Goal: Information Seeking & Learning: Find specific fact

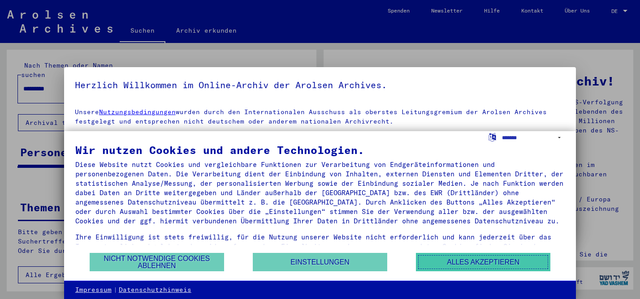
click at [471, 266] on button "Alles akzeptieren" at bounding box center [483, 262] width 134 height 18
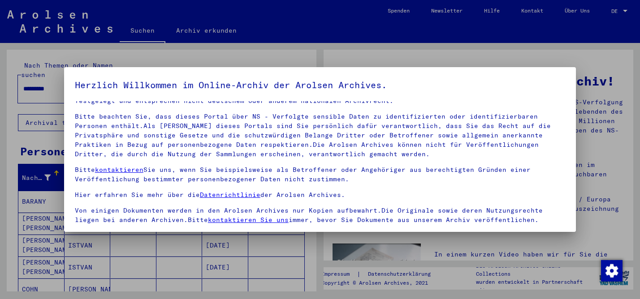
scroll to position [74, 0]
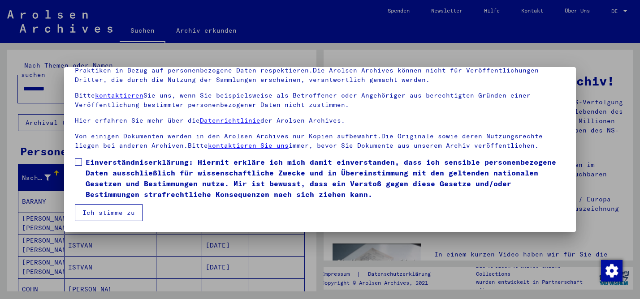
click at [80, 159] on span at bounding box center [78, 162] width 7 height 7
click at [117, 211] on button "Ich stimme zu" at bounding box center [109, 212] width 68 height 17
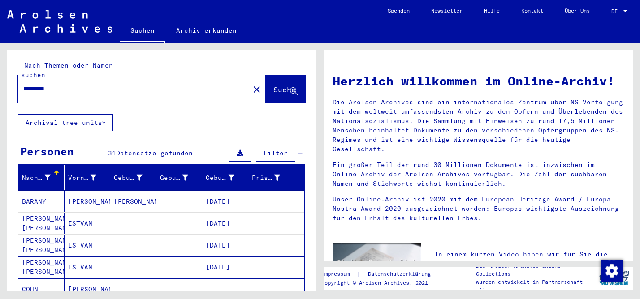
click at [617, 12] on span "DE" at bounding box center [616, 11] width 10 height 6
click at [611, 15] on span "English" at bounding box center [602, 16] width 22 height 7
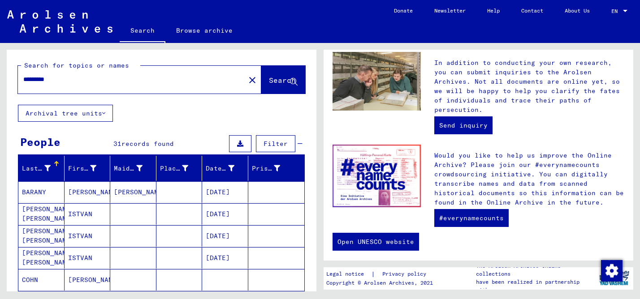
click at [48, 81] on input "*********" at bounding box center [128, 79] width 211 height 9
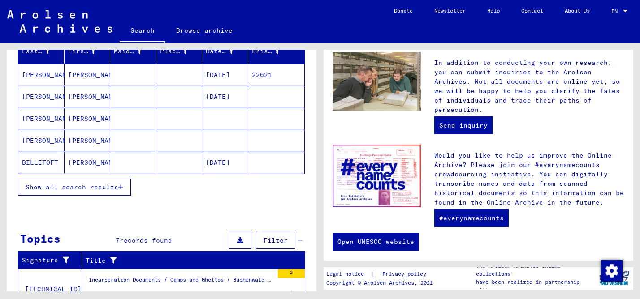
scroll to position [121, 0]
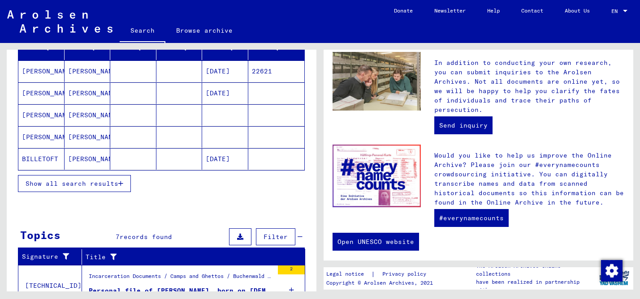
click at [93, 189] on button "Show all search results" at bounding box center [74, 183] width 113 height 17
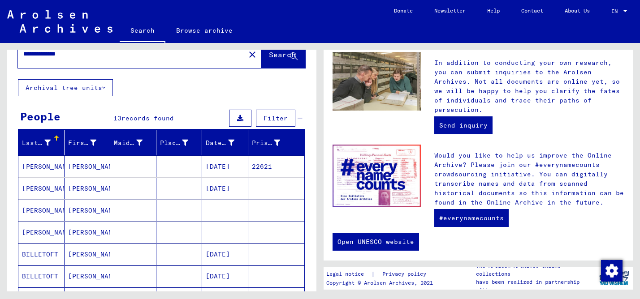
scroll to position [0, 0]
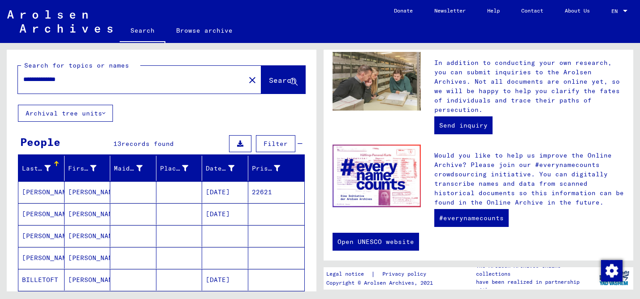
click at [35, 80] on input "**********" at bounding box center [128, 79] width 211 height 9
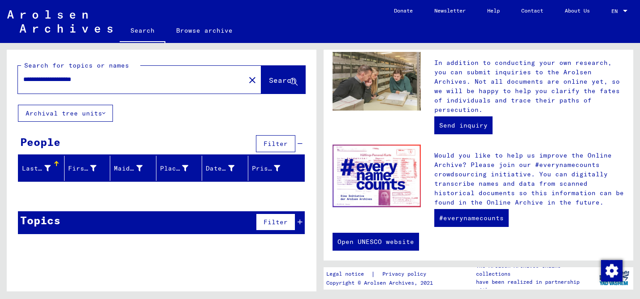
click at [61, 82] on input "**********" at bounding box center [128, 79] width 211 height 9
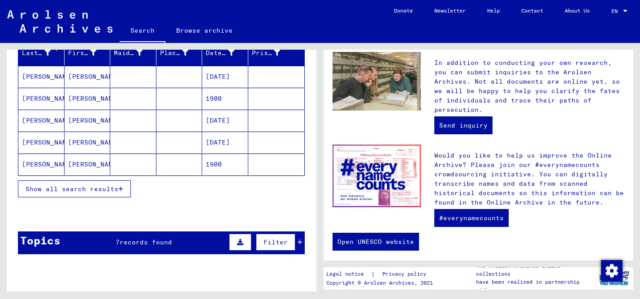
scroll to position [116, 0]
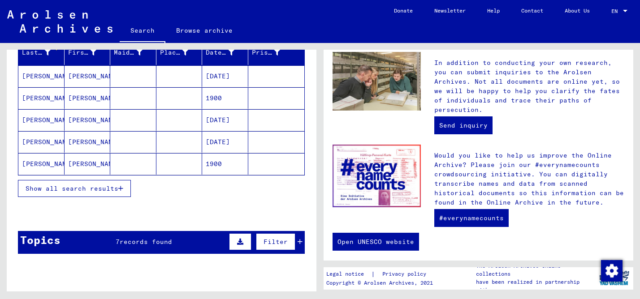
click at [104, 184] on button "Show all search results" at bounding box center [74, 188] width 113 height 17
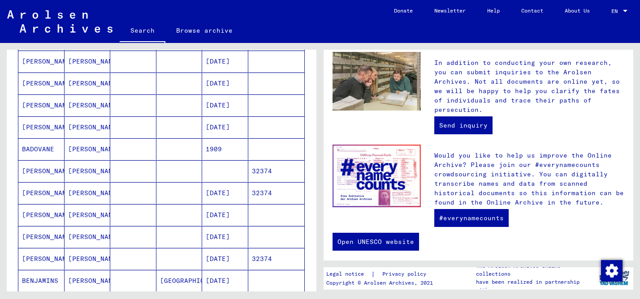
scroll to position [440, 0]
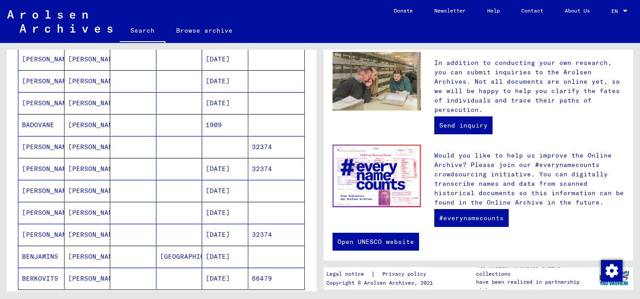
click at [51, 173] on mat-cell "[PERSON_NAME]" at bounding box center [41, 168] width 46 height 21
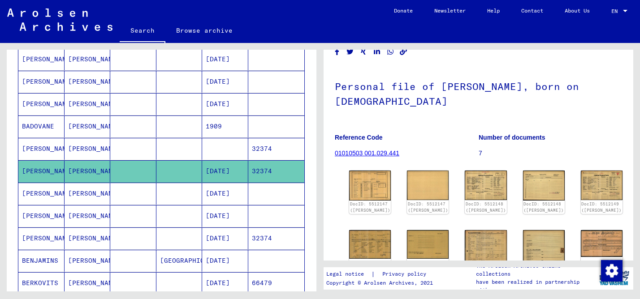
scroll to position [27, 0]
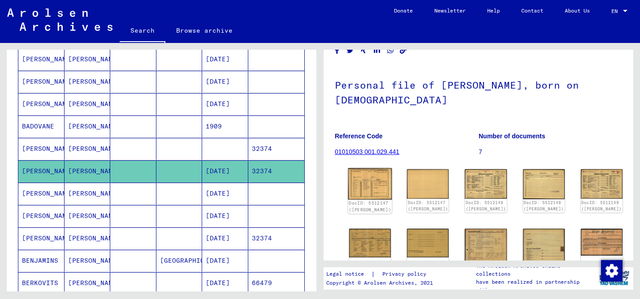
click at [366, 190] on img at bounding box center [370, 183] width 44 height 31
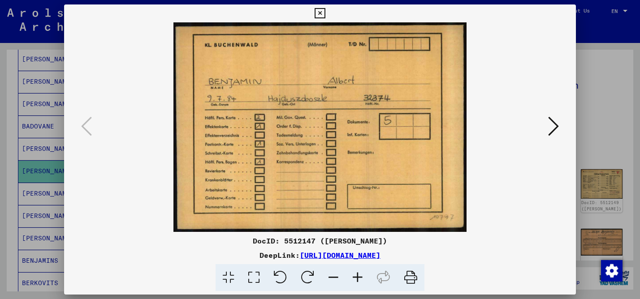
click at [548, 129] on icon at bounding box center [553, 126] width 11 height 21
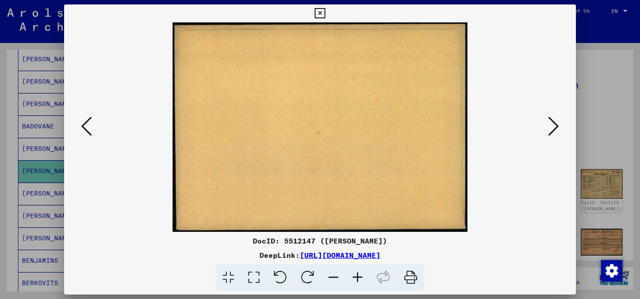
click at [548, 129] on icon at bounding box center [553, 126] width 11 height 21
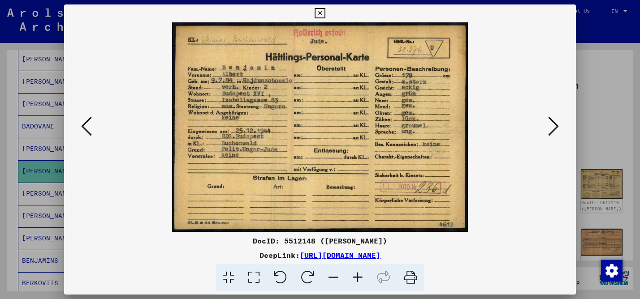
click at [548, 129] on icon at bounding box center [553, 126] width 11 height 21
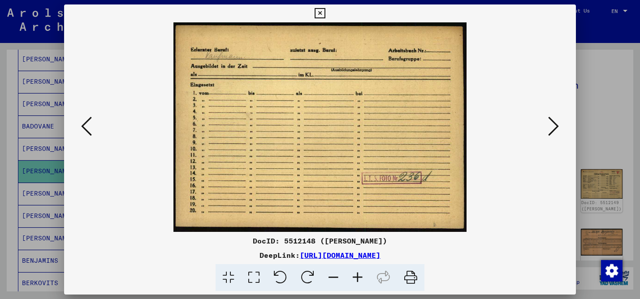
click at [548, 129] on icon at bounding box center [553, 126] width 11 height 21
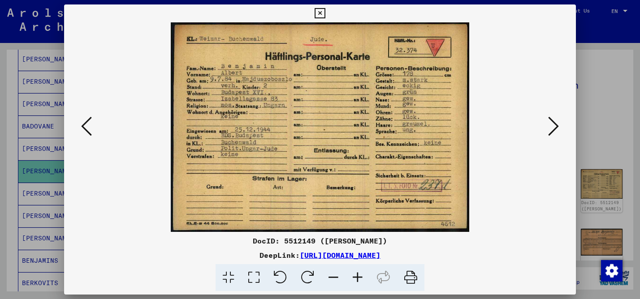
click at [548, 129] on icon at bounding box center [553, 126] width 11 height 21
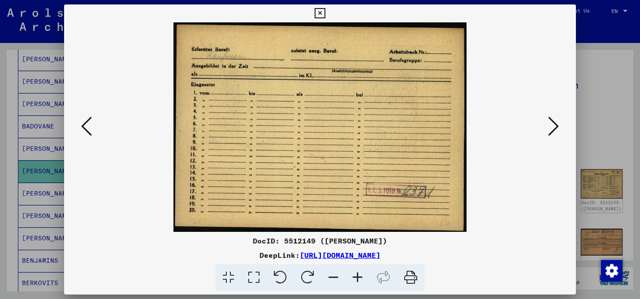
click at [548, 129] on icon at bounding box center [553, 126] width 11 height 21
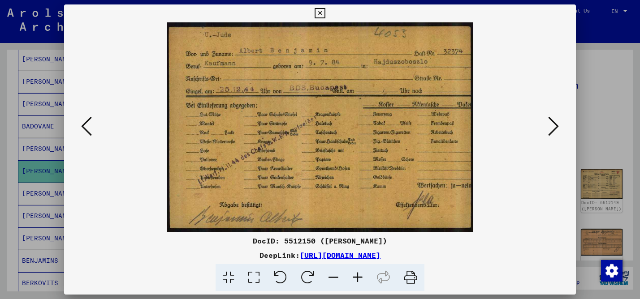
click at [548, 129] on icon at bounding box center [553, 126] width 11 height 21
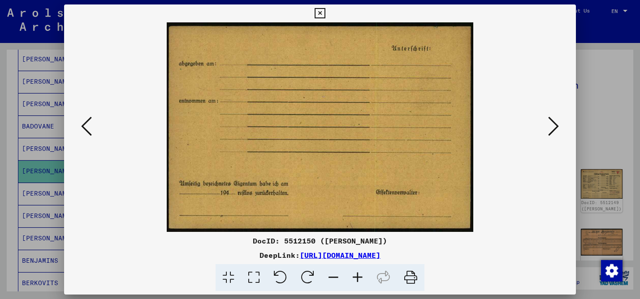
click at [591, 120] on div at bounding box center [320, 149] width 640 height 299
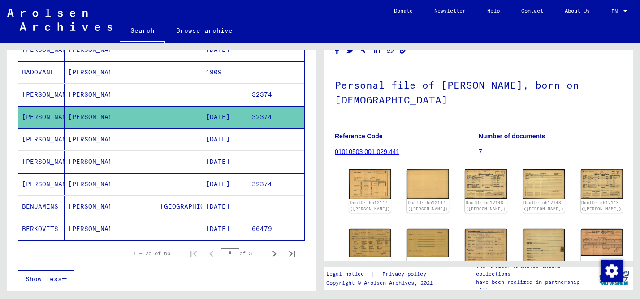
scroll to position [502, 0]
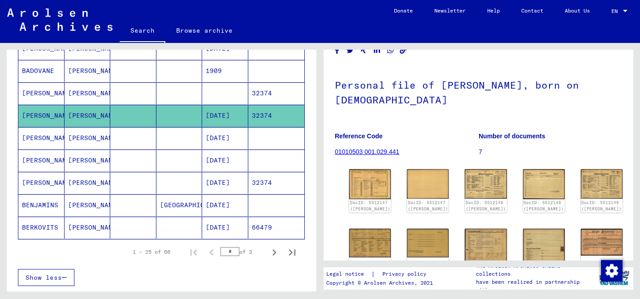
click at [230, 187] on mat-cell "[DATE]" at bounding box center [225, 183] width 46 height 22
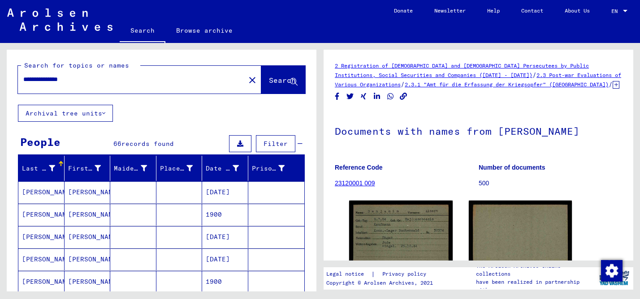
click at [43, 81] on input "**********" at bounding box center [131, 79] width 216 height 9
type input "**********"
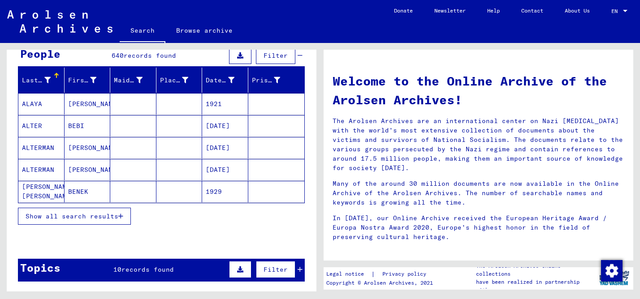
scroll to position [95, 0]
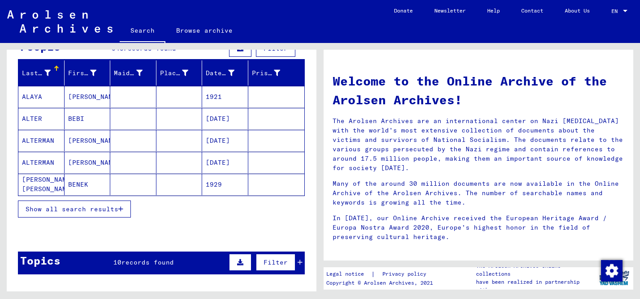
click at [106, 210] on span "Show all search results" at bounding box center [72, 209] width 93 height 8
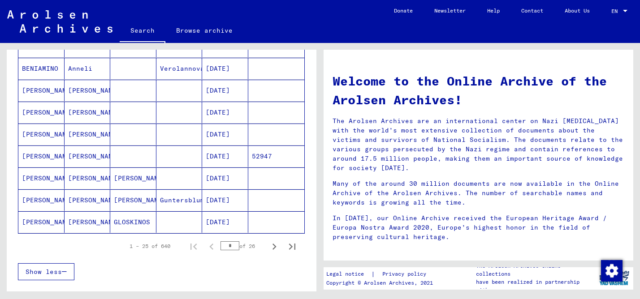
scroll to position [495, 0]
click at [274, 249] on icon "Next page" at bounding box center [274, 248] width 4 height 6
type input "*"
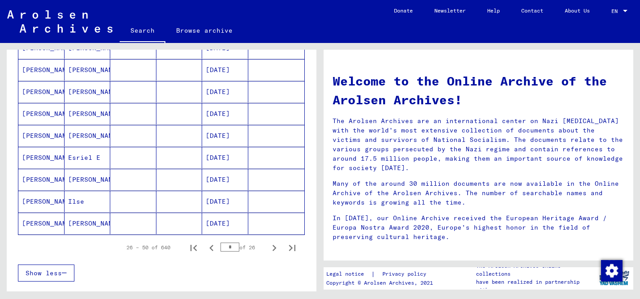
click at [213, 133] on mat-cell "[DATE]" at bounding box center [225, 135] width 46 height 21
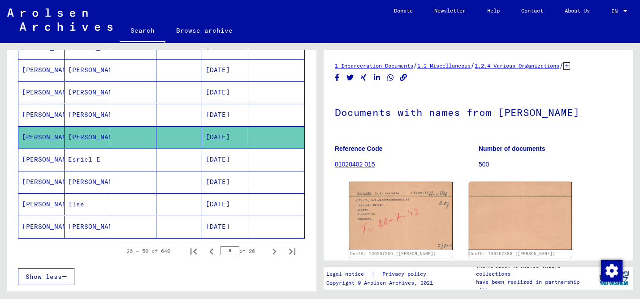
scroll to position [59, 0]
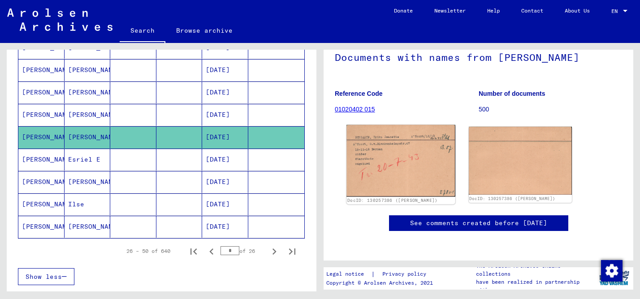
click at [425, 144] on img at bounding box center [400, 161] width 108 height 72
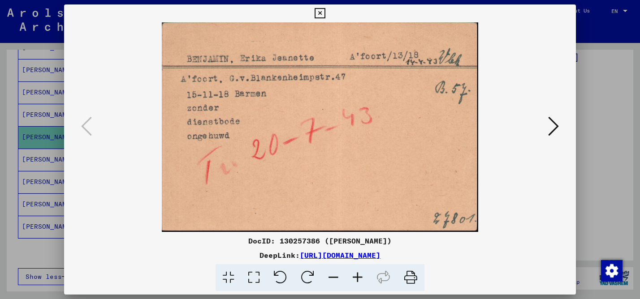
click at [592, 163] on div at bounding box center [320, 149] width 640 height 299
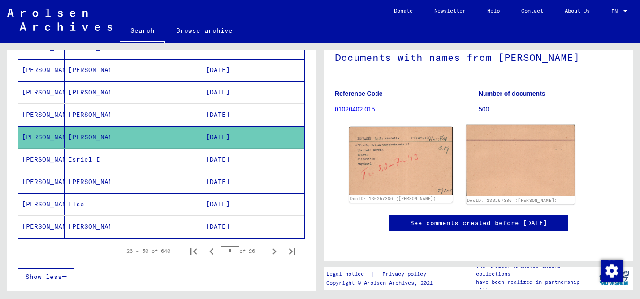
click at [546, 153] on img at bounding box center [520, 160] width 108 height 71
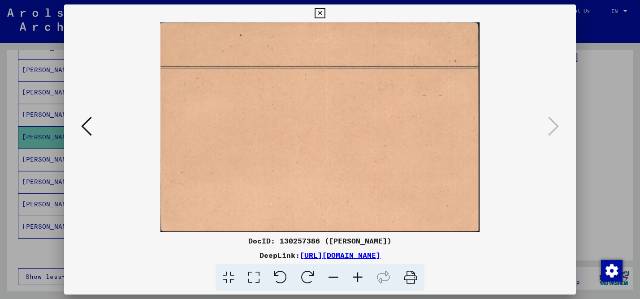
click at [593, 166] on div at bounding box center [320, 149] width 640 height 299
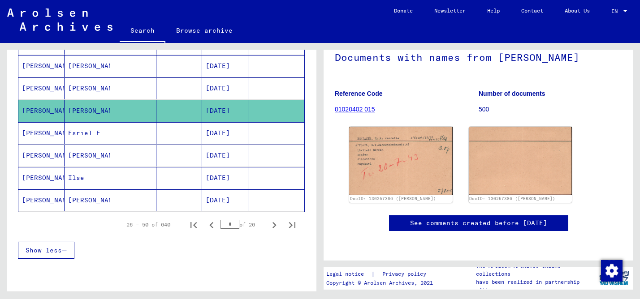
scroll to position [0, 0]
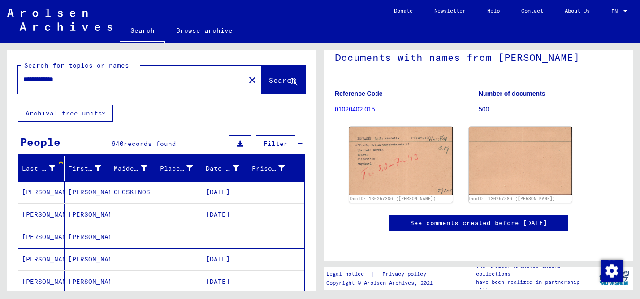
click at [29, 82] on input "**********" at bounding box center [131, 79] width 216 height 9
click at [98, 82] on input "**********" at bounding box center [131, 79] width 216 height 9
type input "**********"
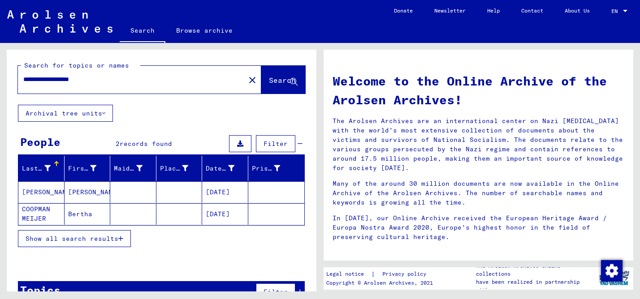
click at [150, 194] on mat-cell at bounding box center [133, 191] width 46 height 21
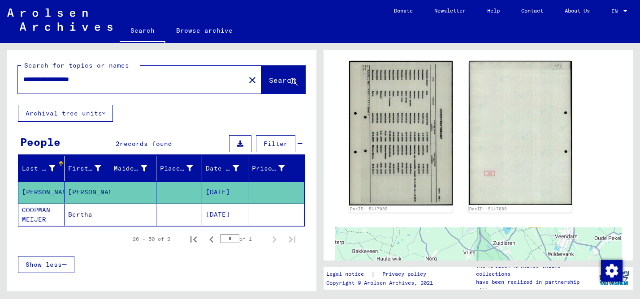
scroll to position [139, 0]
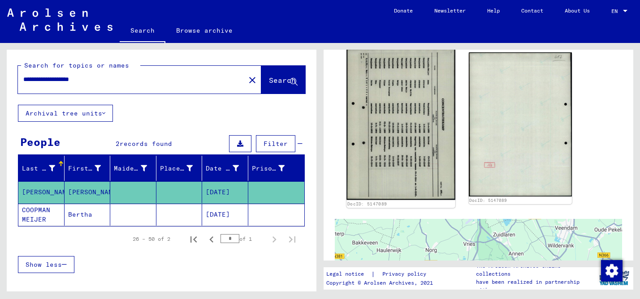
click at [420, 90] on img at bounding box center [400, 125] width 108 height 152
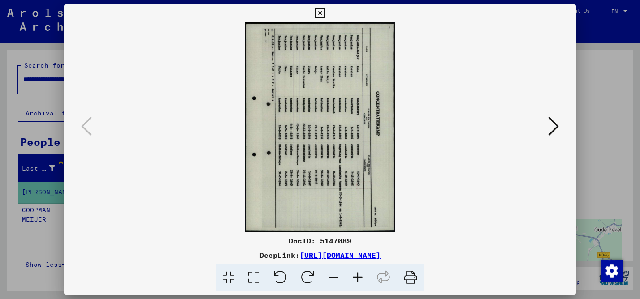
click at [380, 258] on link "[URL][DOMAIN_NAME]" at bounding box center [340, 255] width 81 height 9
click at [597, 137] on div at bounding box center [320, 149] width 640 height 299
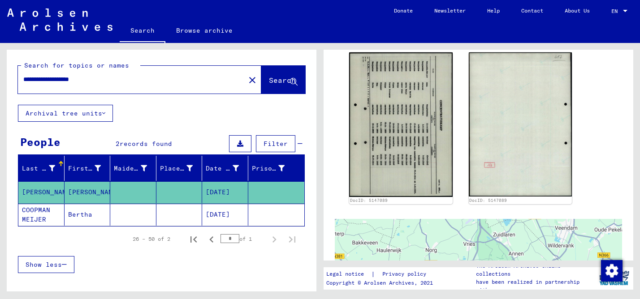
click at [36, 77] on input "**********" at bounding box center [131, 79] width 216 height 9
click at [91, 82] on input "**********" at bounding box center [131, 79] width 216 height 9
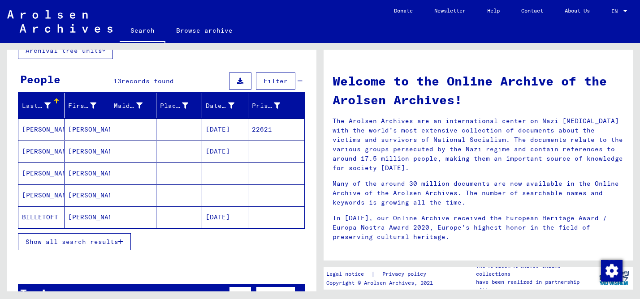
scroll to position [63, 0]
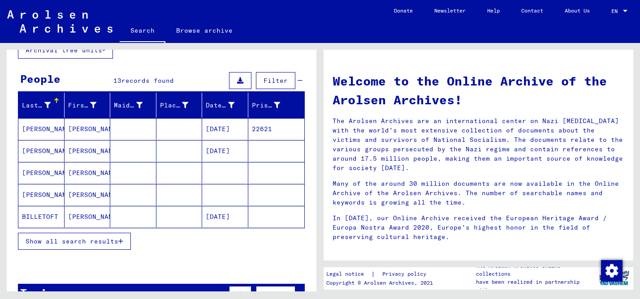
click at [102, 242] on span "Show all search results" at bounding box center [72, 241] width 93 height 8
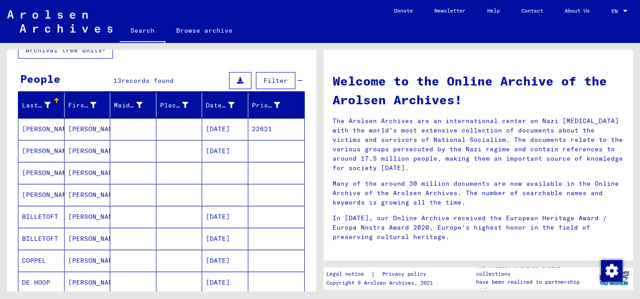
click at [148, 175] on mat-cell at bounding box center [133, 172] width 46 height 21
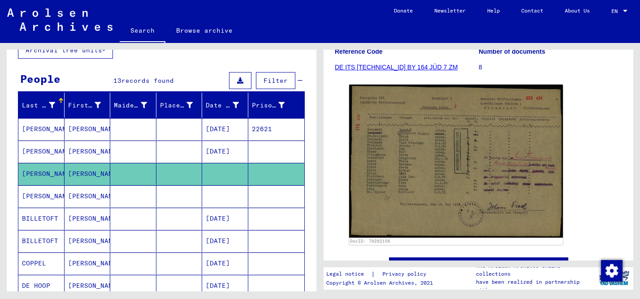
scroll to position [126, 0]
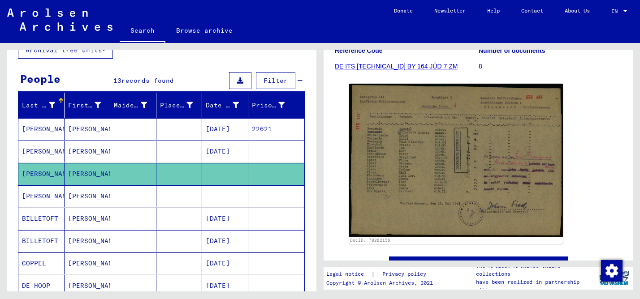
click at [130, 193] on mat-cell at bounding box center [133, 196] width 46 height 22
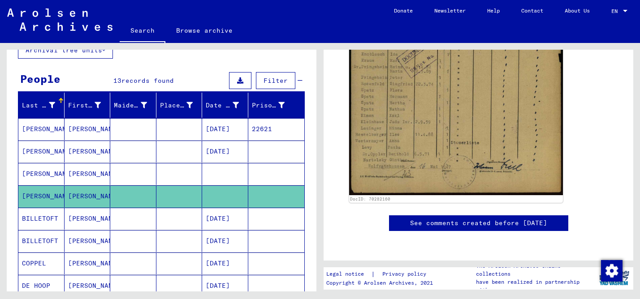
scroll to position [495, 0]
click at [166, 130] on mat-cell at bounding box center [179, 129] width 46 height 22
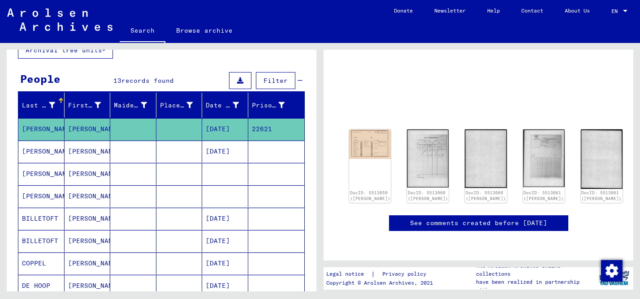
click at [227, 132] on mat-cell "[DATE]" at bounding box center [225, 129] width 46 height 22
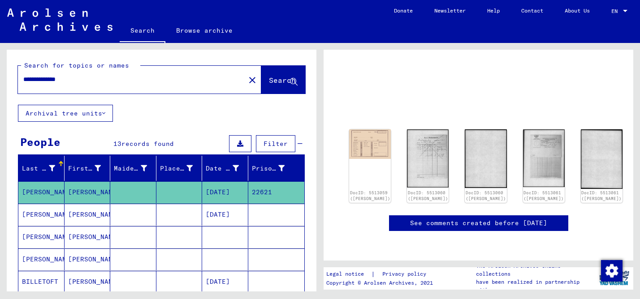
click at [146, 198] on mat-cell at bounding box center [133, 192] width 46 height 22
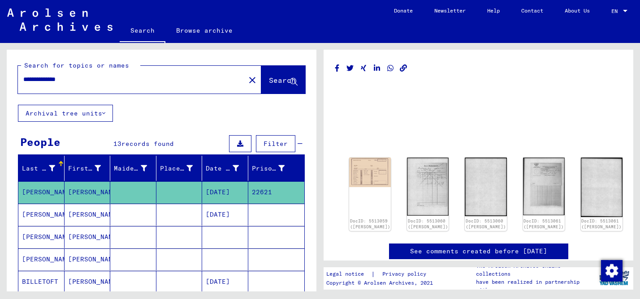
click at [244, 216] on mat-cell "[DATE]" at bounding box center [225, 215] width 46 height 22
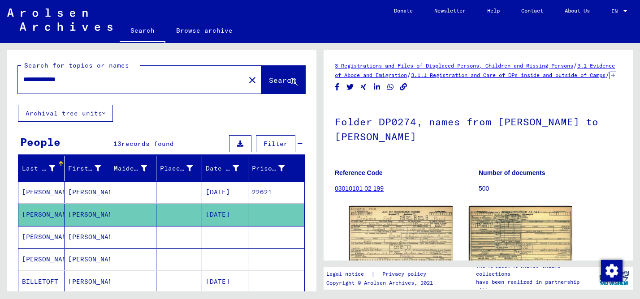
click at [275, 193] on mat-cell "22621" at bounding box center [276, 192] width 56 height 22
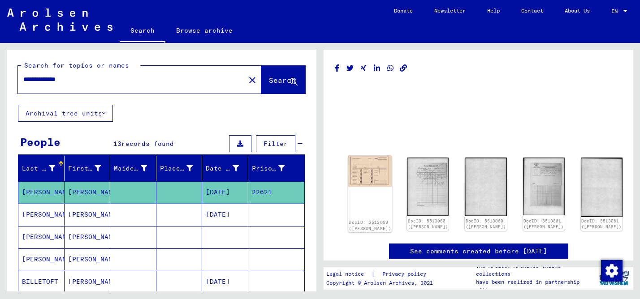
click at [371, 169] on img at bounding box center [370, 171] width 44 height 31
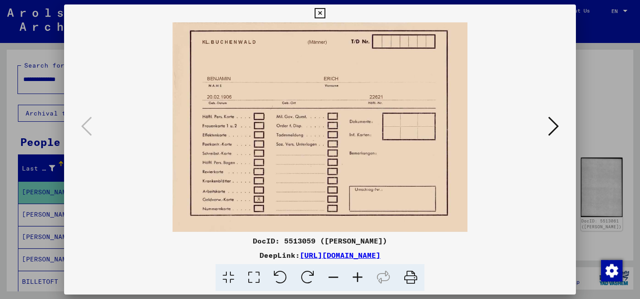
click at [548, 130] on icon at bounding box center [553, 126] width 11 height 21
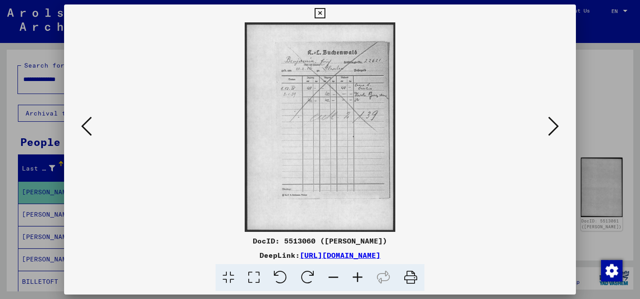
click at [548, 130] on icon at bounding box center [553, 126] width 11 height 21
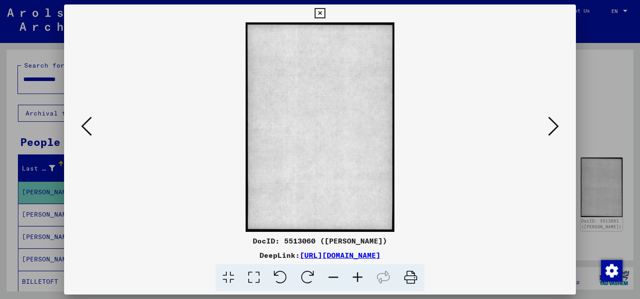
click at [548, 130] on icon at bounding box center [553, 126] width 11 height 21
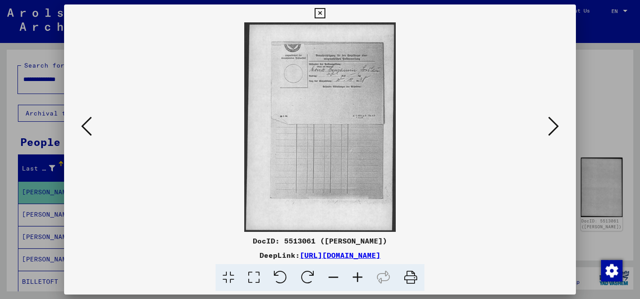
click at [548, 130] on icon at bounding box center [553, 126] width 11 height 21
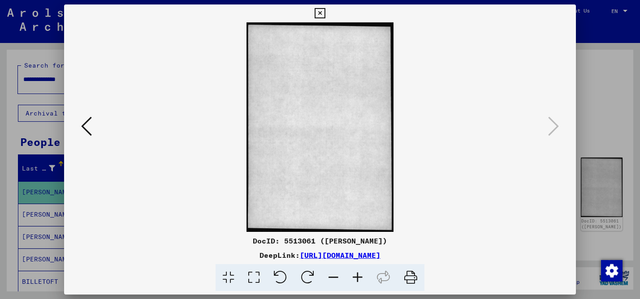
click at [600, 129] on div at bounding box center [320, 149] width 640 height 299
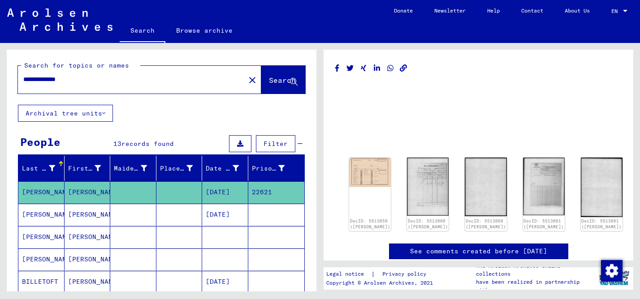
click at [43, 80] on input "**********" at bounding box center [131, 79] width 216 height 9
type input "**********"
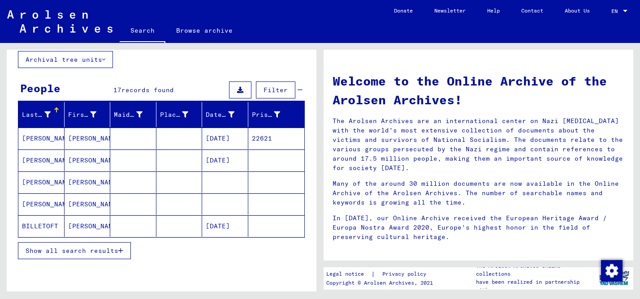
scroll to position [55, 0]
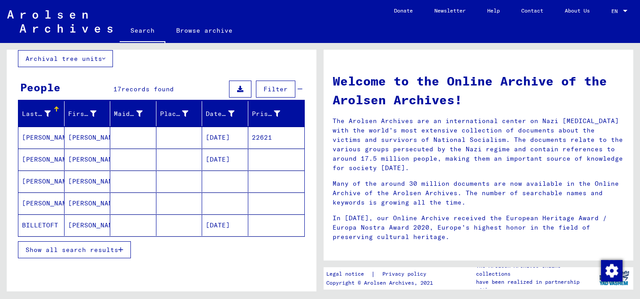
click at [109, 247] on span "Show all search results" at bounding box center [72, 250] width 93 height 8
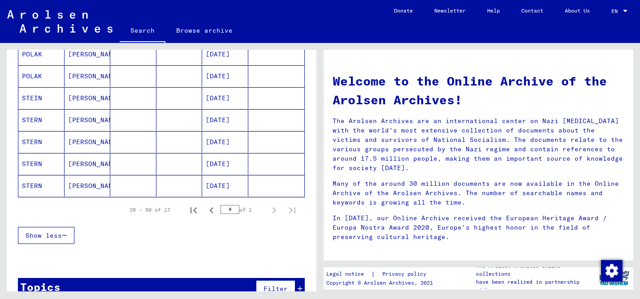
scroll to position [358, 0]
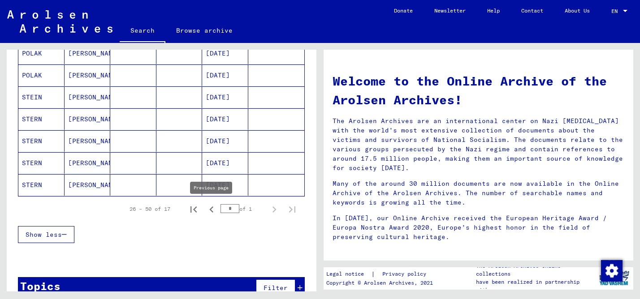
click at [215, 211] on icon "Previous page" at bounding box center [211, 209] width 13 height 13
type input "*"
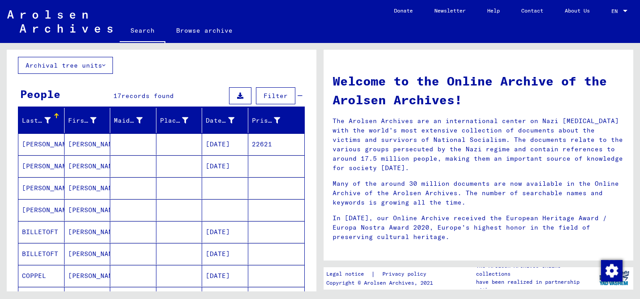
scroll to position [0, 0]
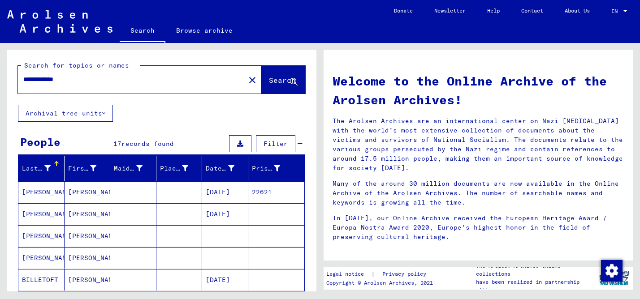
click at [34, 79] on input "**********" at bounding box center [128, 79] width 211 height 9
type input "*********"
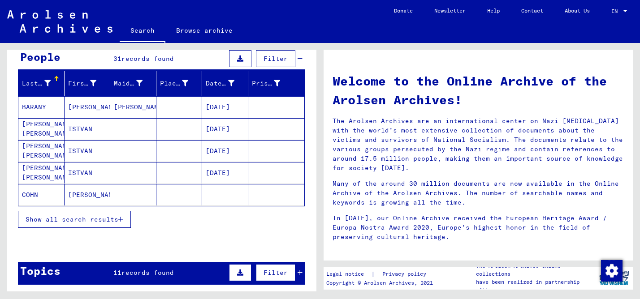
scroll to position [87, 0]
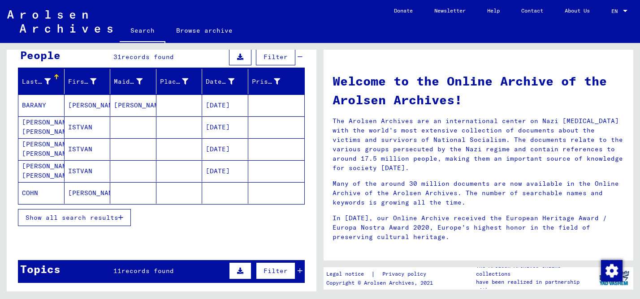
click at [101, 226] on div "Show all search results" at bounding box center [161, 218] width 287 height 26
click at [99, 223] on button "Show all search results" at bounding box center [74, 217] width 113 height 17
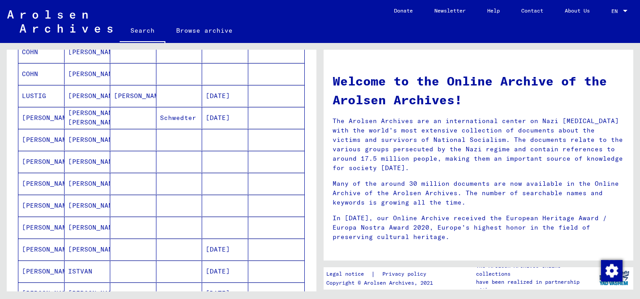
click at [168, 142] on mat-cell at bounding box center [179, 139] width 46 height 21
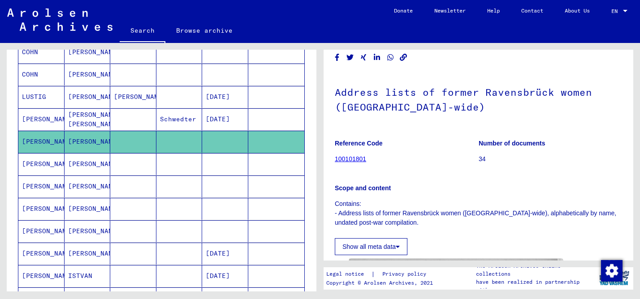
scroll to position [18, 0]
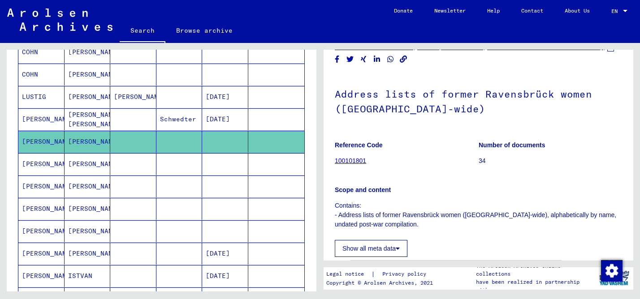
click at [212, 169] on mat-cell at bounding box center [225, 164] width 46 height 22
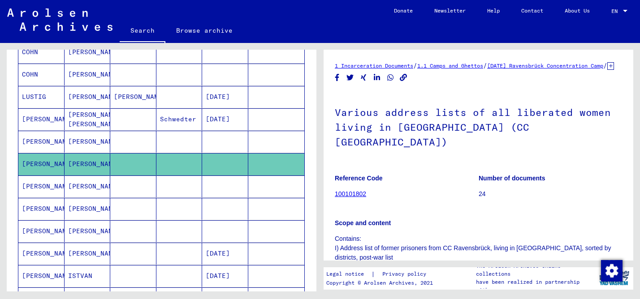
click at [220, 194] on mat-cell at bounding box center [225, 187] width 46 height 22
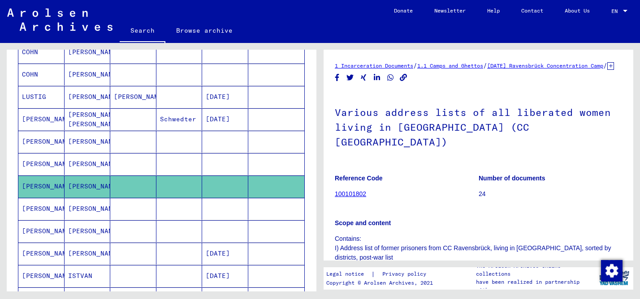
click at [223, 209] on mat-cell at bounding box center [225, 209] width 46 height 22
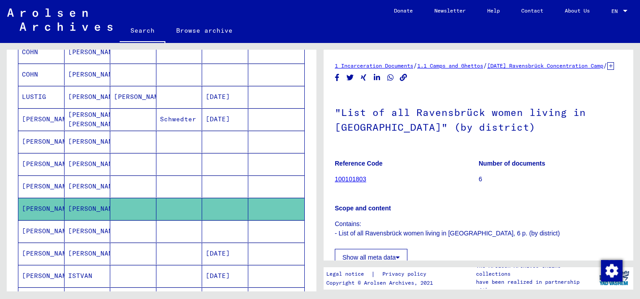
click at [227, 228] on mat-cell at bounding box center [225, 231] width 46 height 22
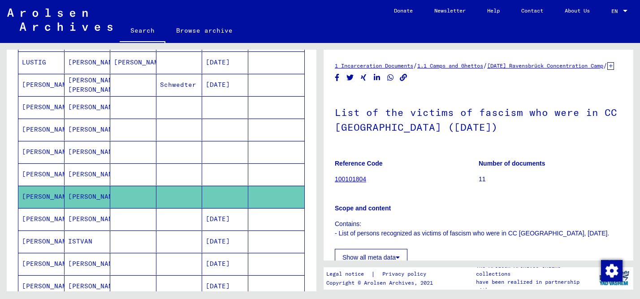
scroll to position [279, 0]
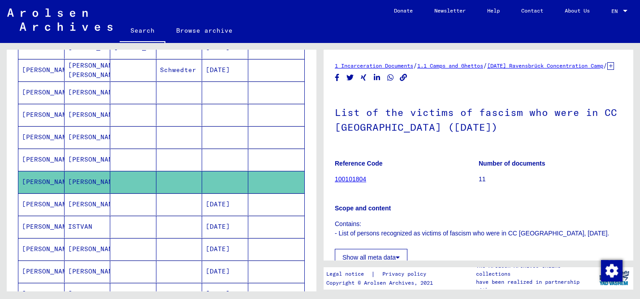
click at [245, 201] on mat-cell "[DATE]" at bounding box center [225, 204] width 46 height 22
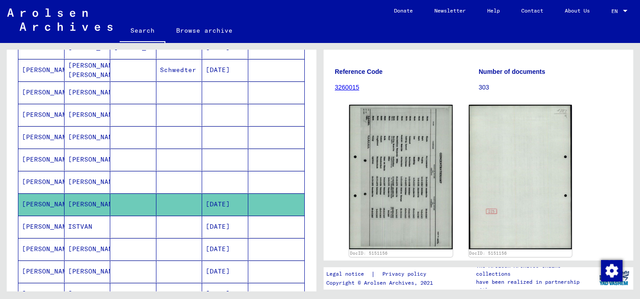
scroll to position [87, 0]
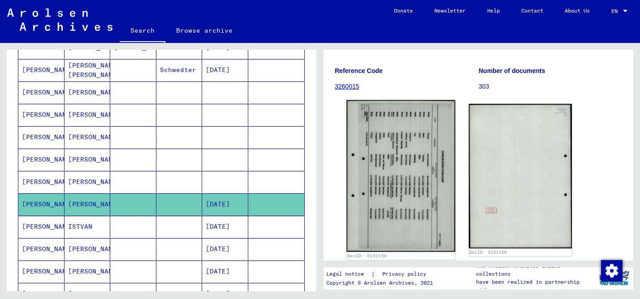
click at [424, 142] on img at bounding box center [400, 176] width 108 height 152
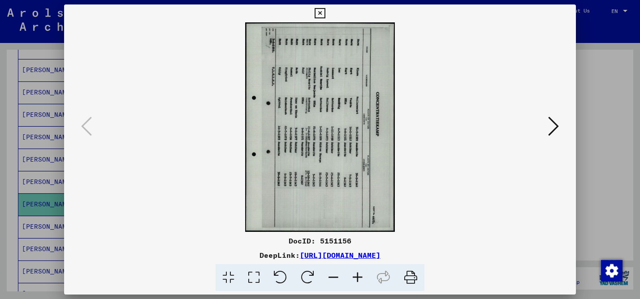
click at [607, 167] on div at bounding box center [320, 149] width 640 height 299
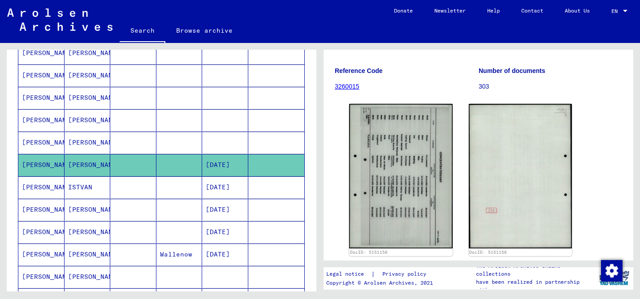
scroll to position [323, 0]
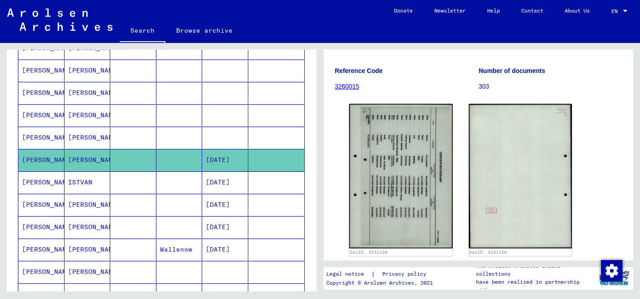
click at [156, 204] on mat-cell at bounding box center [179, 205] width 46 height 22
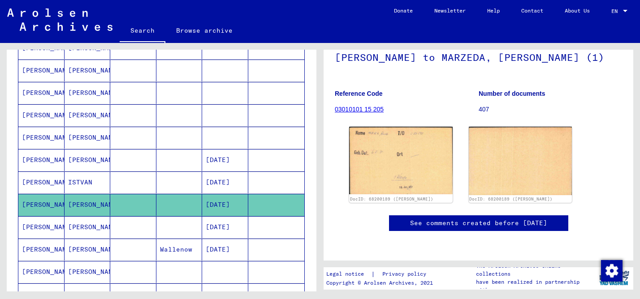
scroll to position [101, 0]
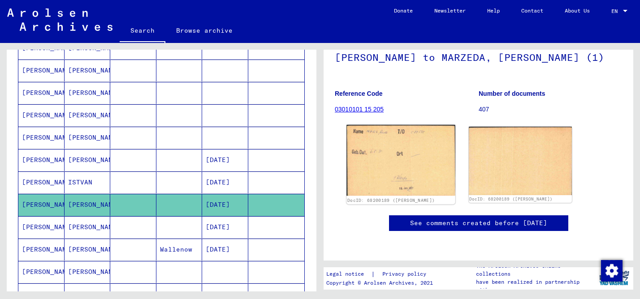
click at [426, 131] on img at bounding box center [400, 160] width 108 height 71
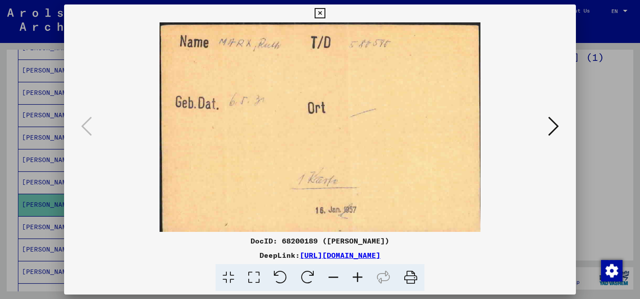
click at [584, 130] on div at bounding box center [320, 149] width 640 height 299
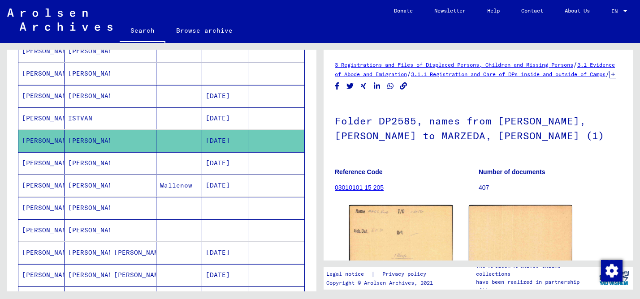
scroll to position [389, 0]
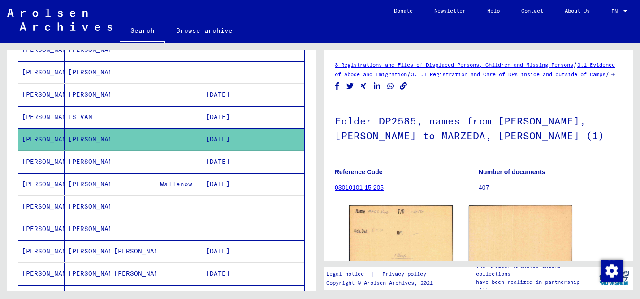
click at [179, 206] on mat-cell at bounding box center [179, 207] width 46 height 22
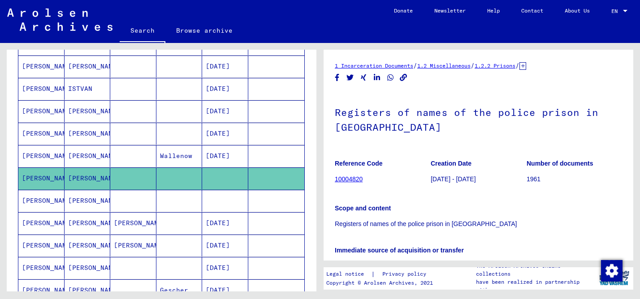
click at [151, 201] on mat-cell at bounding box center [133, 201] width 46 height 22
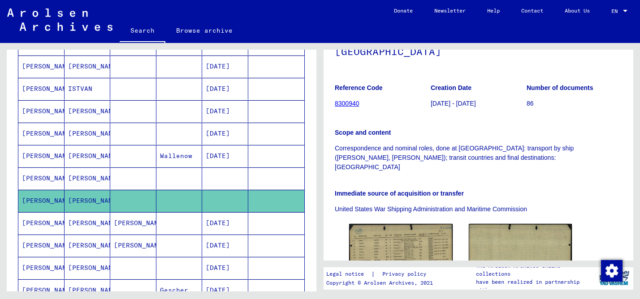
scroll to position [193, 0]
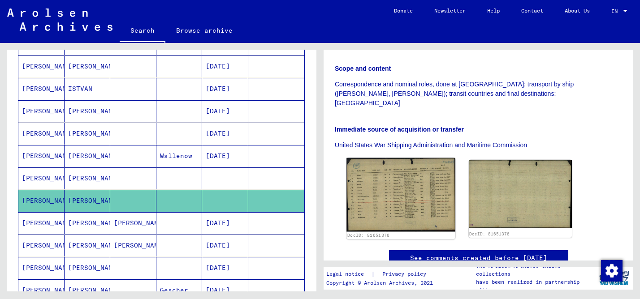
click at [406, 169] on img at bounding box center [400, 195] width 108 height 74
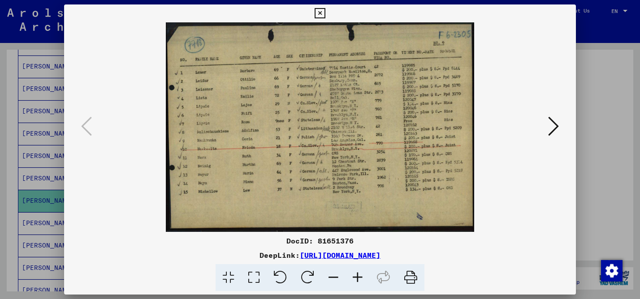
click at [614, 183] on div at bounding box center [320, 149] width 640 height 299
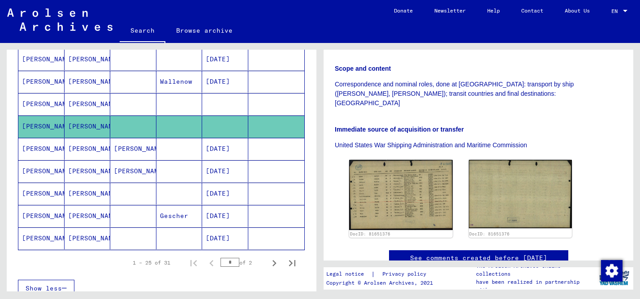
scroll to position [493, 0]
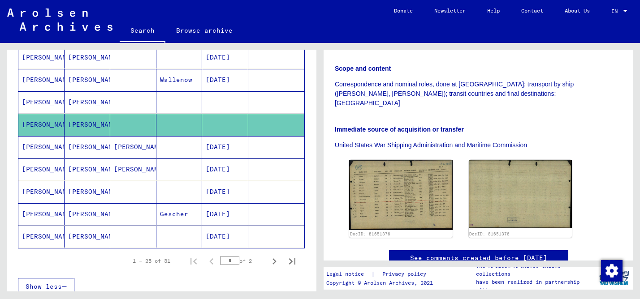
click at [228, 145] on mat-cell "[DATE]" at bounding box center [225, 147] width 46 height 22
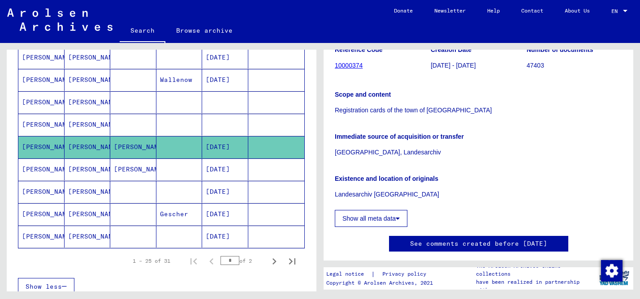
scroll to position [125, 0]
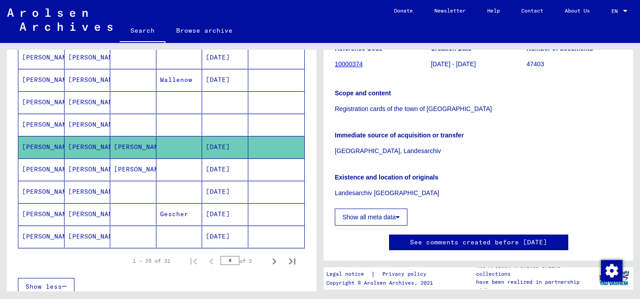
click at [226, 174] on mat-cell "[DATE]" at bounding box center [225, 170] width 46 height 22
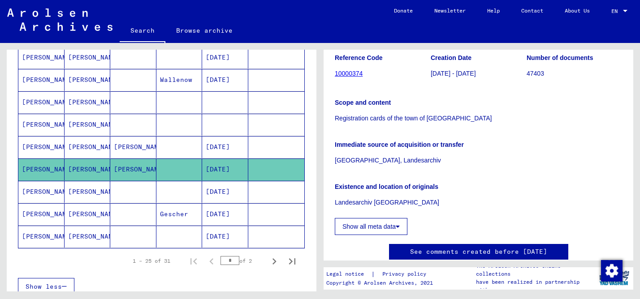
scroll to position [116, 0]
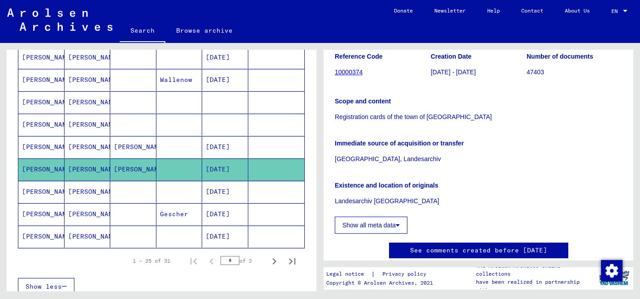
click at [202, 193] on mat-cell "[DATE]" at bounding box center [225, 192] width 46 height 22
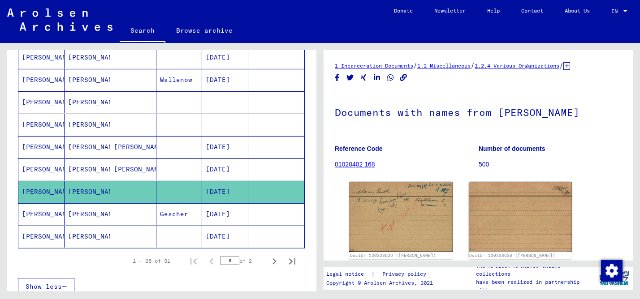
click at [213, 206] on mat-cell "[DATE]" at bounding box center [225, 214] width 46 height 22
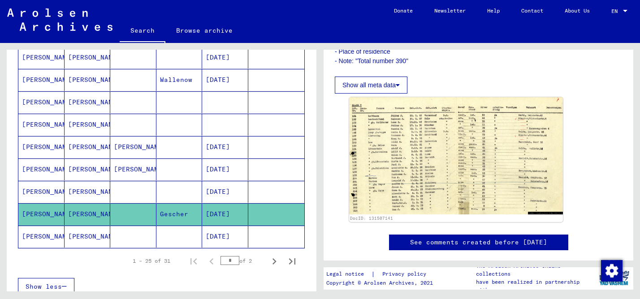
scroll to position [335, 0]
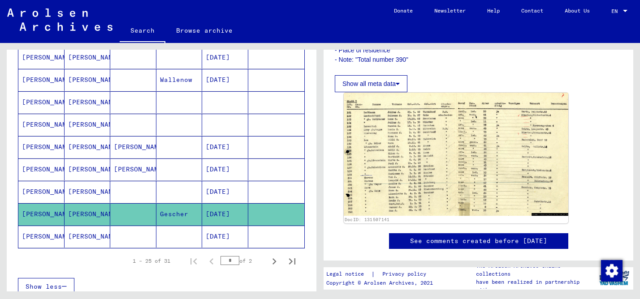
click at [426, 147] on img at bounding box center [456, 154] width 224 height 123
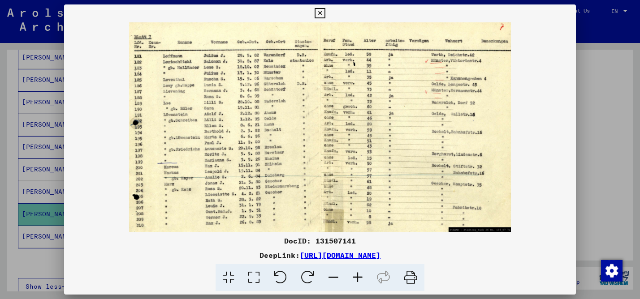
click at [619, 140] on div at bounding box center [320, 149] width 640 height 299
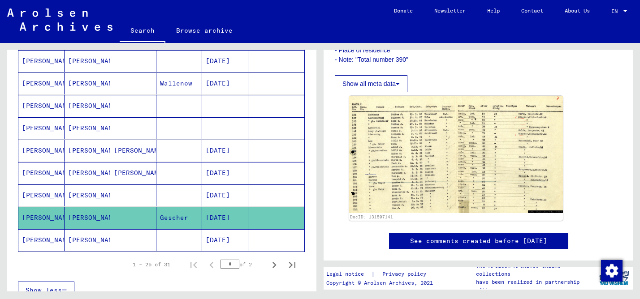
scroll to position [484, 0]
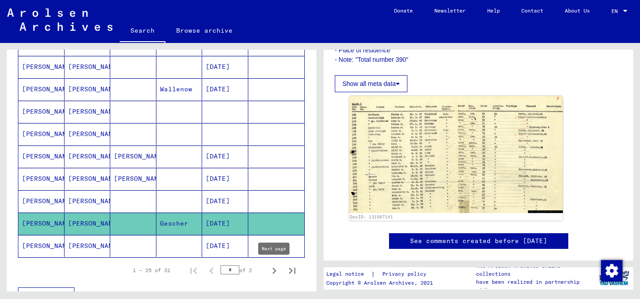
click at [275, 271] on icon "Next page" at bounding box center [274, 271] width 4 height 6
type input "*"
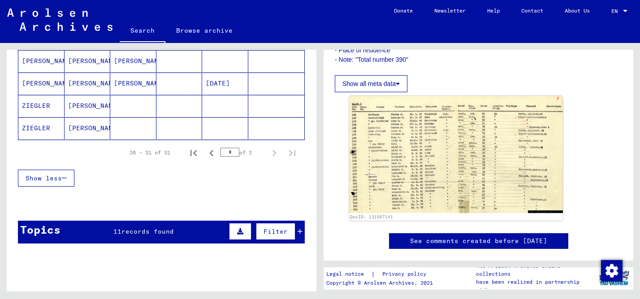
scroll to position [49, 0]
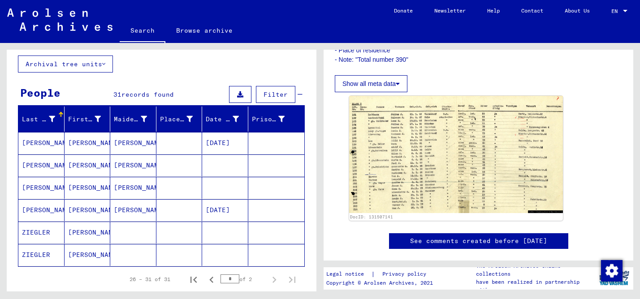
click at [91, 64] on button "Archival tree units" at bounding box center [65, 64] width 95 height 17
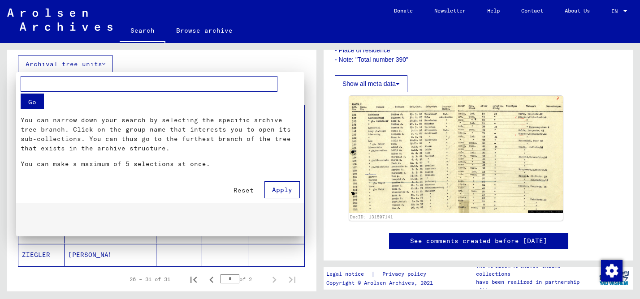
click at [156, 80] on input "text" at bounding box center [149, 84] width 257 height 16
click at [150, 67] on div at bounding box center [320, 149] width 640 height 299
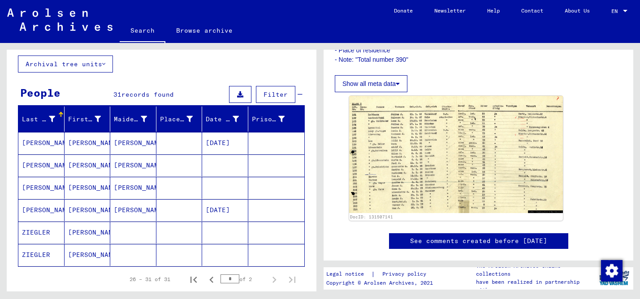
scroll to position [0, 0]
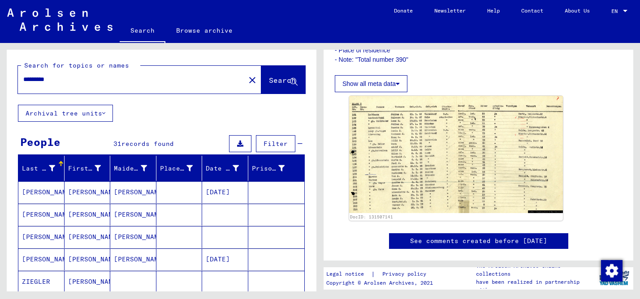
click at [100, 79] on input "*********" at bounding box center [131, 79] width 216 height 9
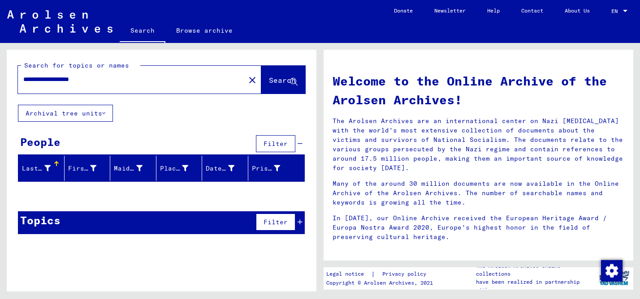
click at [56, 85] on div "**********" at bounding box center [126, 79] width 216 height 20
click at [58, 78] on input "**********" at bounding box center [128, 79] width 211 height 9
click at [60, 78] on input "**********" at bounding box center [128, 79] width 211 height 9
type input "**********"
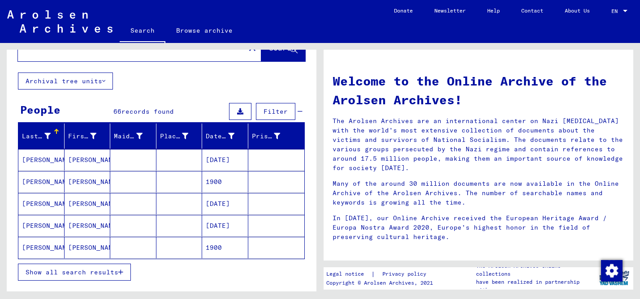
scroll to position [47, 0]
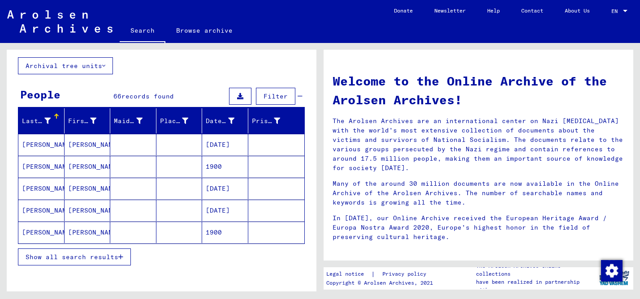
click at [160, 146] on mat-cell at bounding box center [179, 144] width 46 height 21
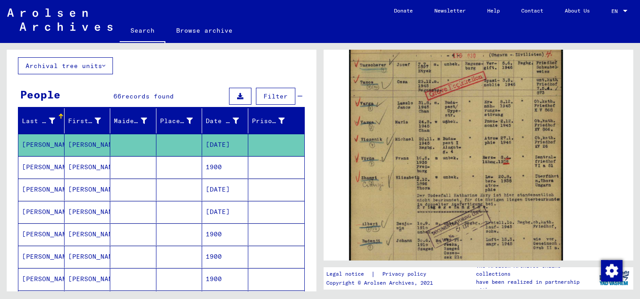
scroll to position [145, 0]
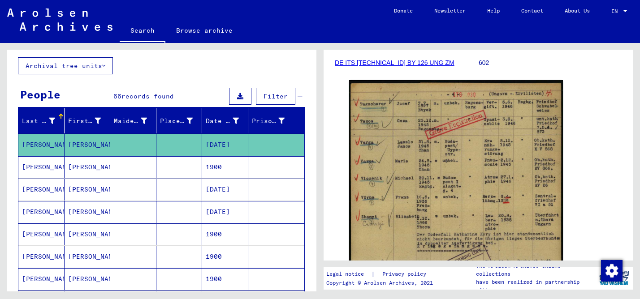
click at [205, 171] on mat-cell "1900" at bounding box center [225, 167] width 46 height 22
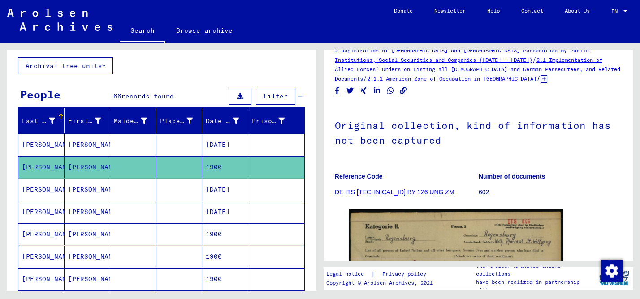
scroll to position [3, 0]
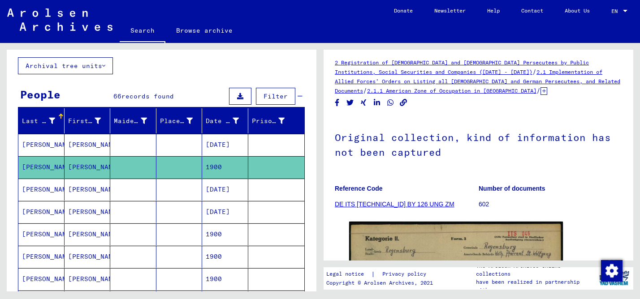
click at [161, 190] on mat-cell at bounding box center [179, 190] width 46 height 22
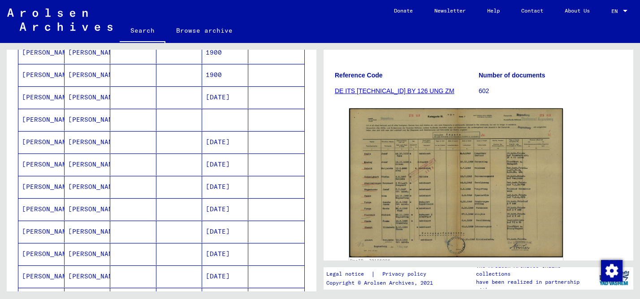
scroll to position [253, 0]
click at [182, 142] on mat-cell at bounding box center [179, 141] width 46 height 22
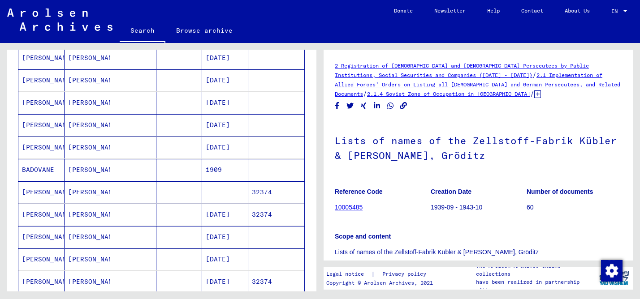
scroll to position [404, 0]
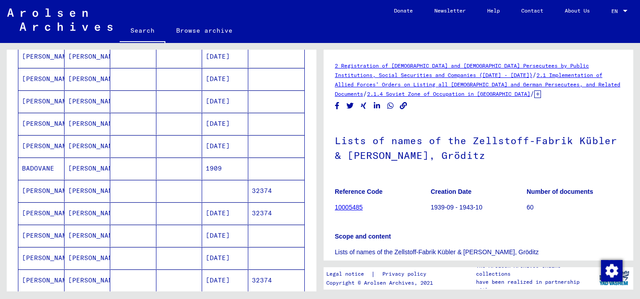
click at [185, 190] on mat-cell at bounding box center [179, 191] width 46 height 22
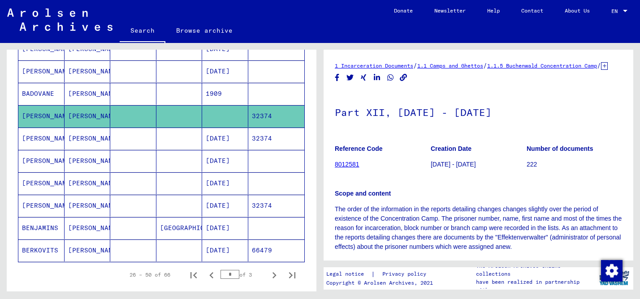
scroll to position [486, 0]
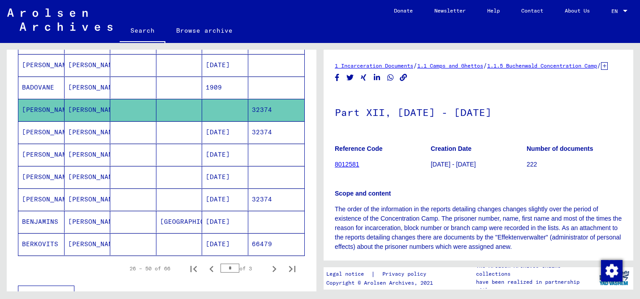
click at [179, 201] on mat-cell at bounding box center [179, 200] width 46 height 22
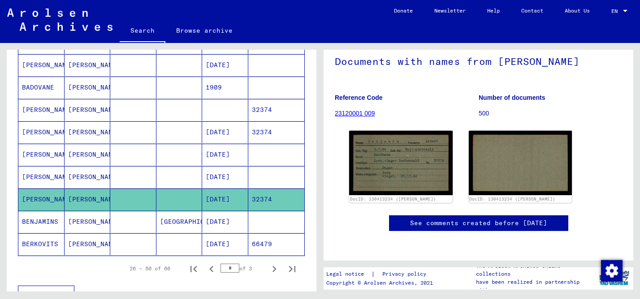
scroll to position [92, 0]
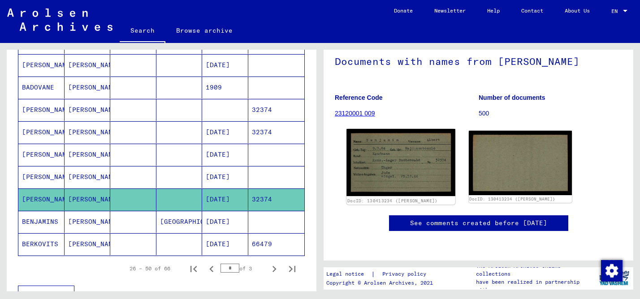
click at [425, 129] on img at bounding box center [400, 163] width 108 height 68
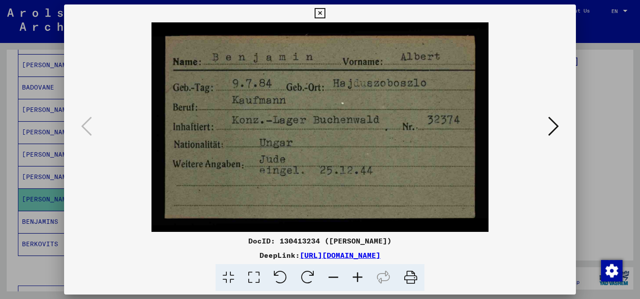
click at [553, 130] on icon at bounding box center [553, 126] width 11 height 21
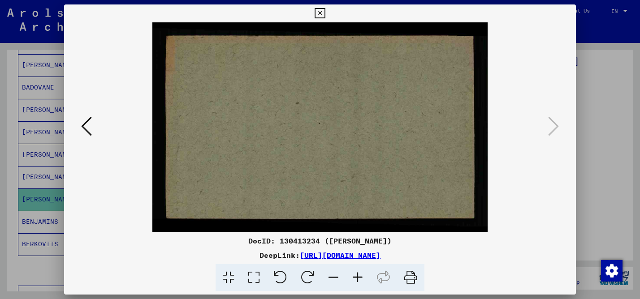
click at [613, 151] on div at bounding box center [320, 149] width 640 height 299
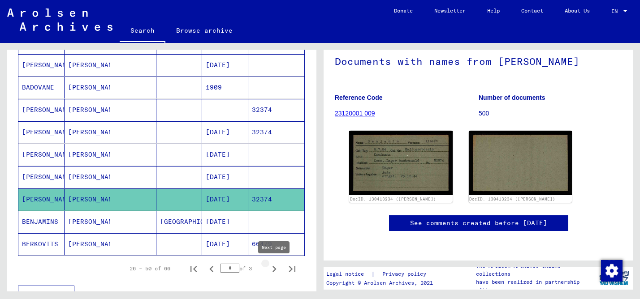
click at [275, 270] on icon "Next page" at bounding box center [274, 269] width 13 height 13
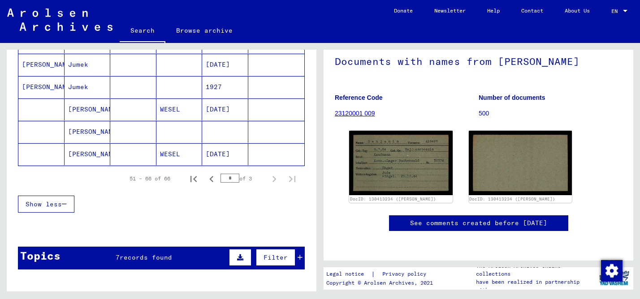
scroll to position [303, 0]
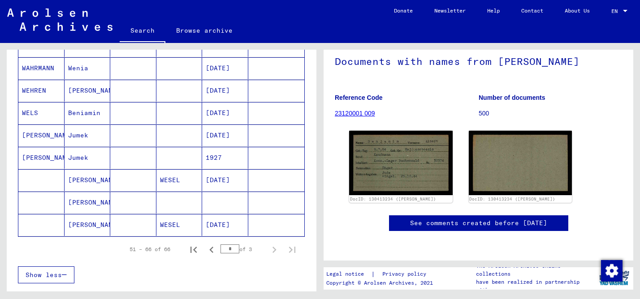
click at [228, 178] on mat-cell "[DATE]" at bounding box center [225, 180] width 46 height 22
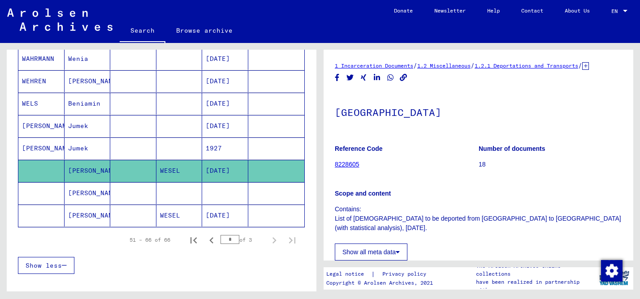
scroll to position [316, 0]
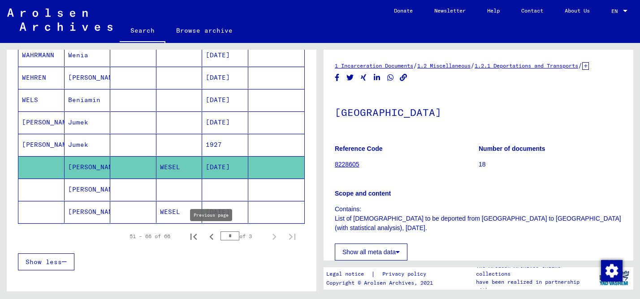
click at [215, 239] on icon "Previous page" at bounding box center [211, 237] width 13 height 13
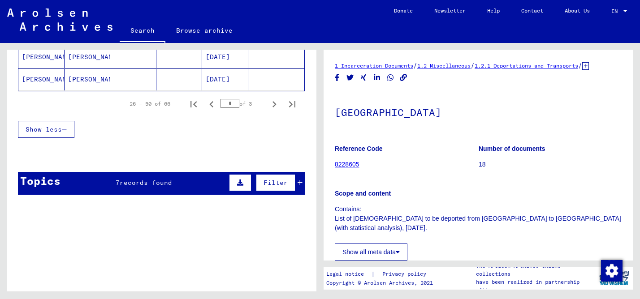
scroll to position [538, 0]
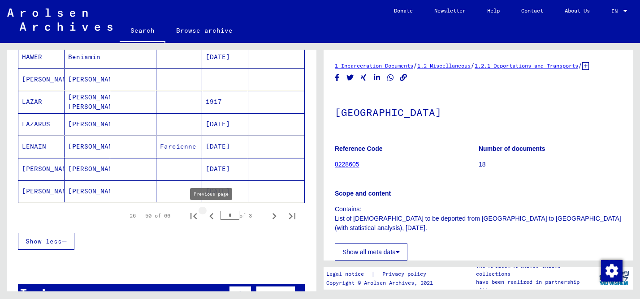
click at [215, 213] on icon "Previous page" at bounding box center [211, 216] width 13 height 13
type input "*"
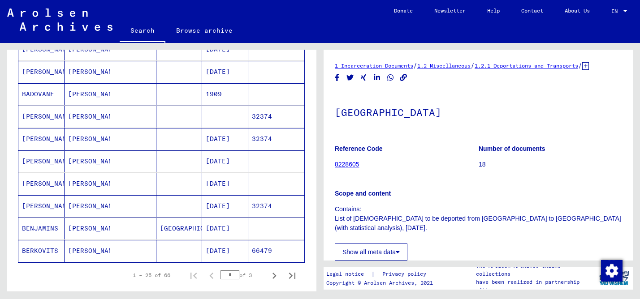
scroll to position [478, 0]
click at [228, 116] on mat-cell at bounding box center [225, 117] width 46 height 22
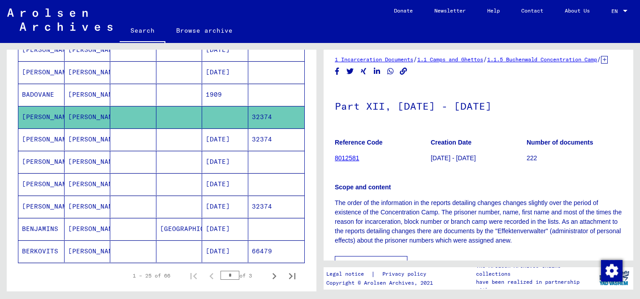
scroll to position [1, 0]
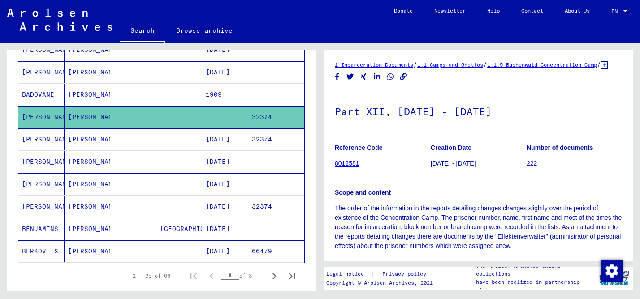
click at [223, 90] on mat-cell "1909" at bounding box center [225, 95] width 46 height 22
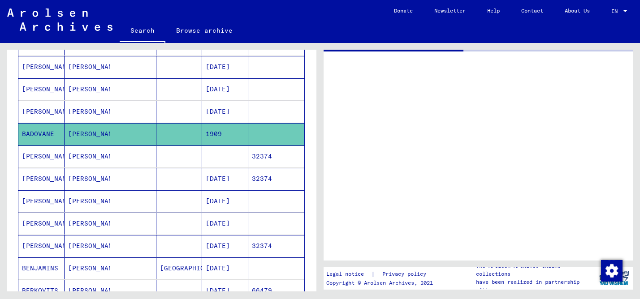
scroll to position [438, 0]
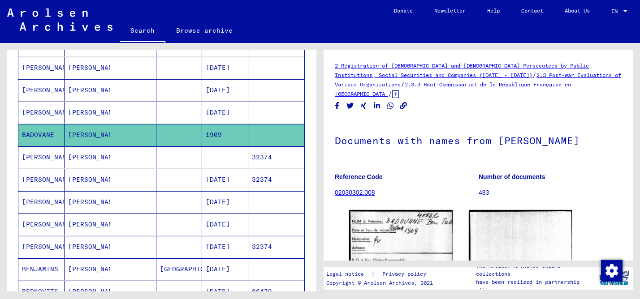
click at [240, 111] on mat-cell "[DATE]" at bounding box center [225, 113] width 46 height 22
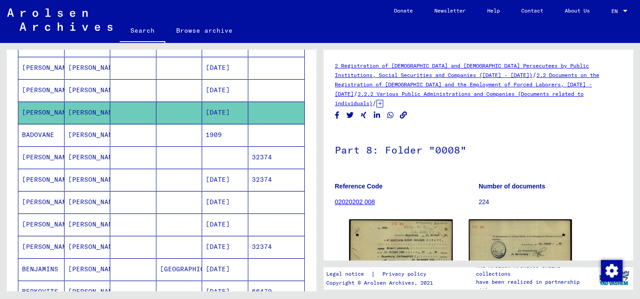
click at [235, 201] on mat-cell "[DATE]" at bounding box center [225, 202] width 46 height 22
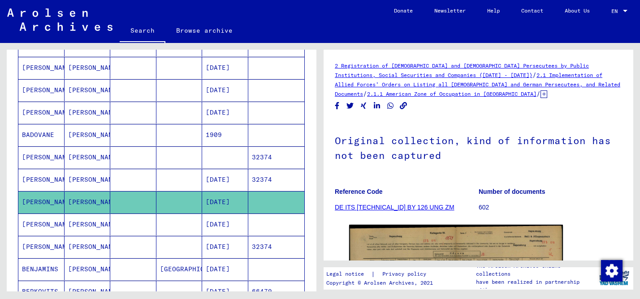
click at [235, 222] on mat-cell "[DATE]" at bounding box center [225, 225] width 46 height 22
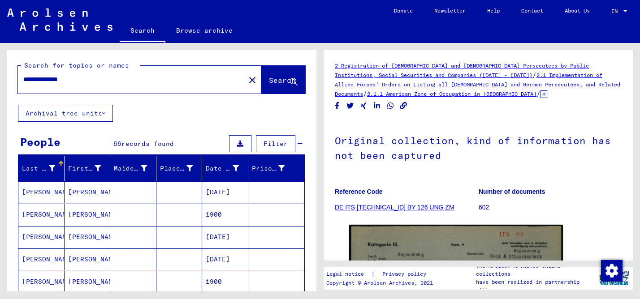
click at [39, 81] on input "**********" at bounding box center [131, 79] width 216 height 9
click at [57, 79] on input "**********" at bounding box center [131, 79] width 216 height 9
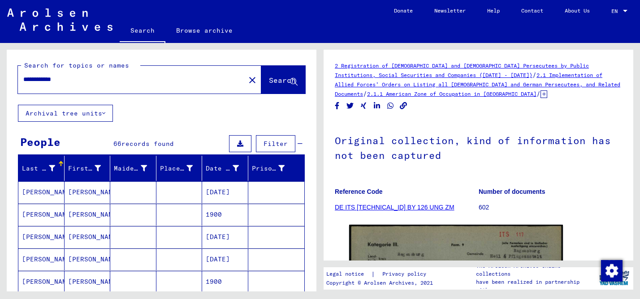
type input "**********"
click at [61, 79] on input "**********" at bounding box center [131, 79] width 216 height 9
